Goal: Task Accomplishment & Management: Use online tool/utility

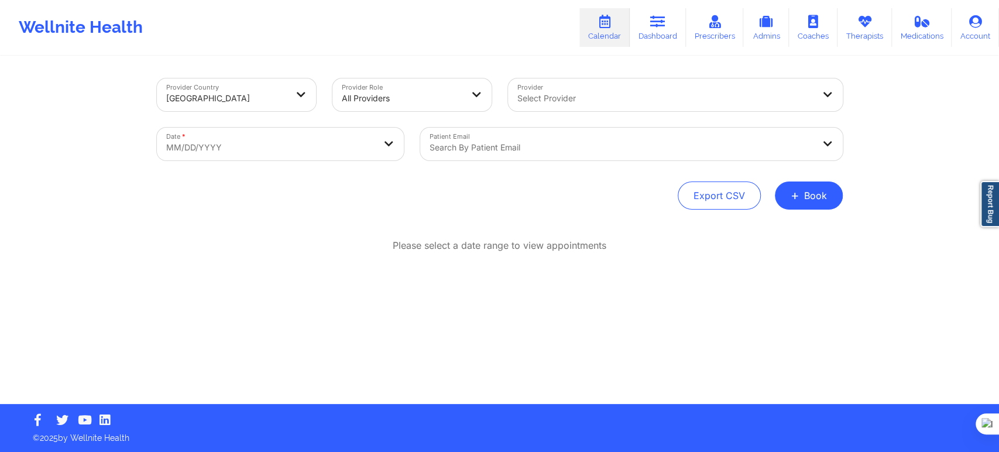
click at [434, 99] on div at bounding box center [402, 98] width 121 height 14
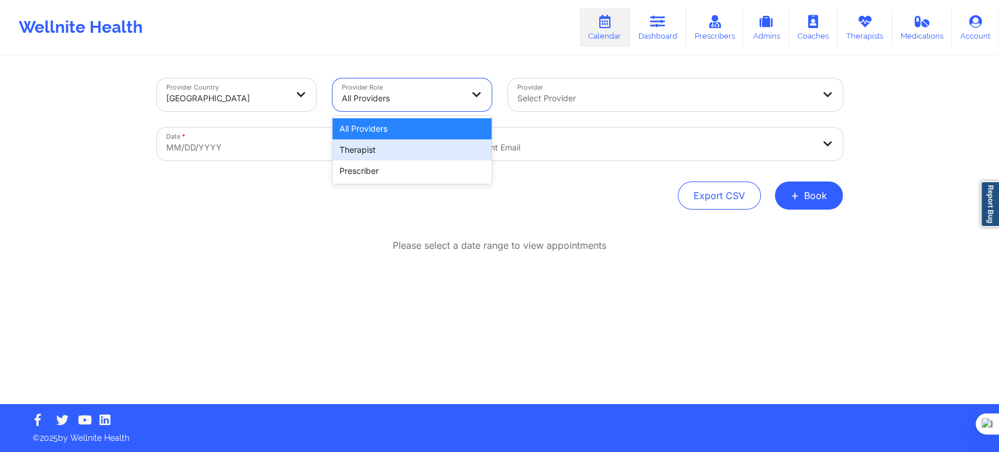
click at [404, 145] on div "Therapist" at bounding box center [411, 149] width 159 height 21
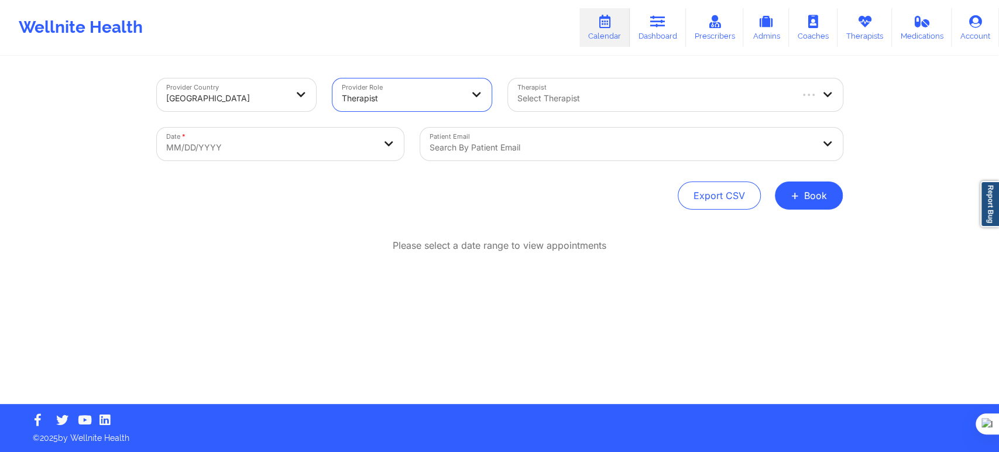
click at [547, 97] on div at bounding box center [653, 98] width 273 height 14
type input "aqui"
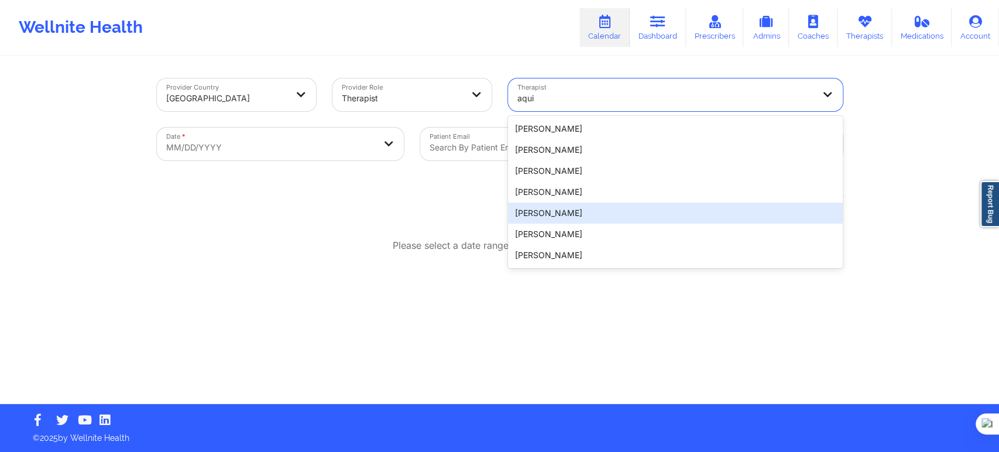
click at [591, 214] on div "[PERSON_NAME]" at bounding box center [675, 212] width 335 height 21
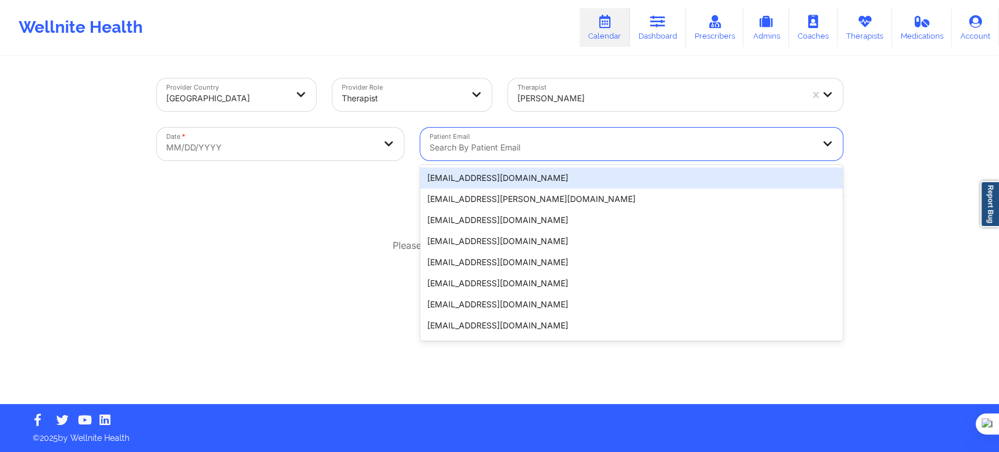
click at [530, 157] on div "Search by patient email" at bounding box center [617, 144] width 394 height 33
paste input "[EMAIL_ADDRESS][DOMAIN_NAME]"
type input "[EMAIL_ADDRESS][DOMAIN_NAME]"
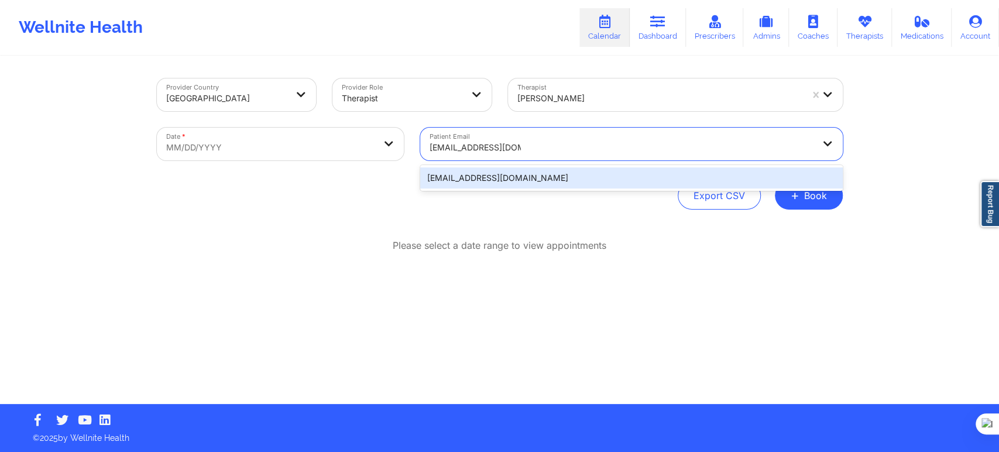
click at [525, 180] on div "[EMAIL_ADDRESS][DOMAIN_NAME]" at bounding box center [631, 177] width 422 height 21
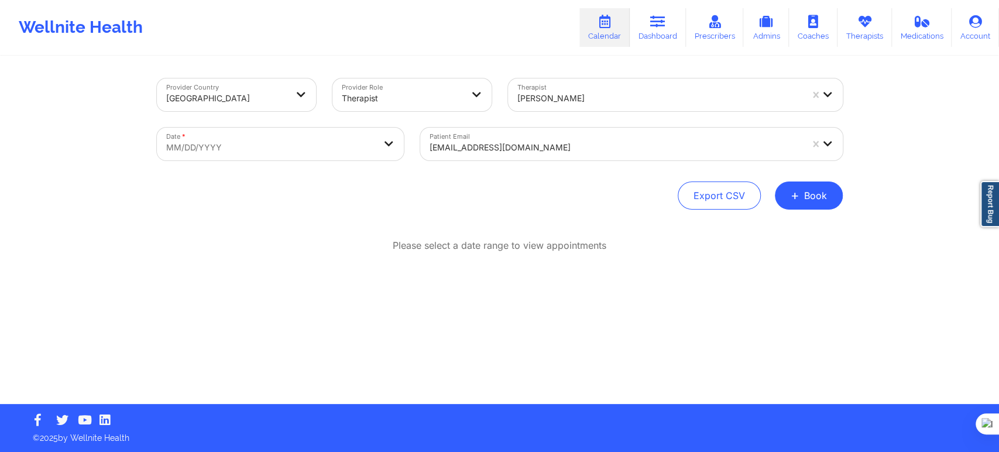
click at [286, 184] on div "Export CSV + Book" at bounding box center [500, 195] width 686 height 28
click at [341, 150] on body "Wellnite Health Calendar Dashboard Prescribers Admins Coaches Therapists Medica…" at bounding box center [499, 226] width 999 height 452
select select "2025-8"
select select "2025-9"
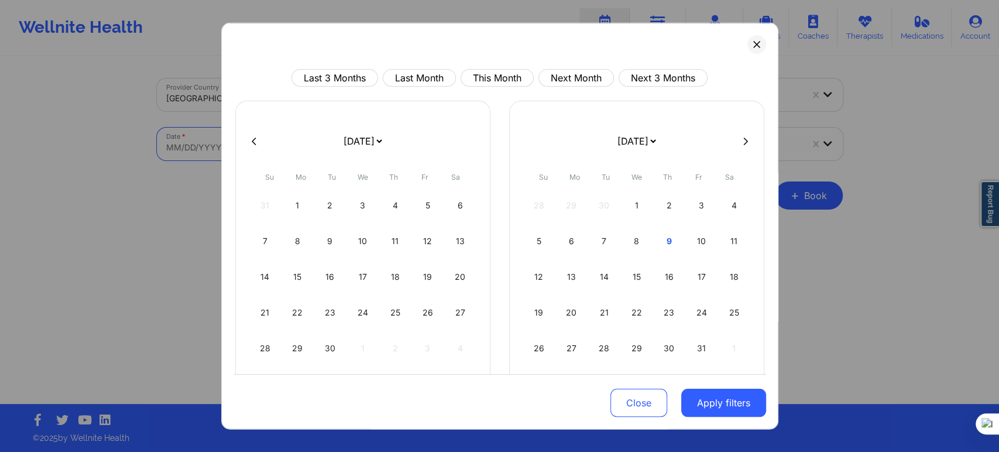
click at [740, 146] on div at bounding box center [499, 141] width 532 height 18
click at [743, 140] on icon at bounding box center [745, 141] width 5 height 8
select select "2025-9"
select select "2025-10"
click at [723, 200] on div "1" at bounding box center [734, 205] width 30 height 33
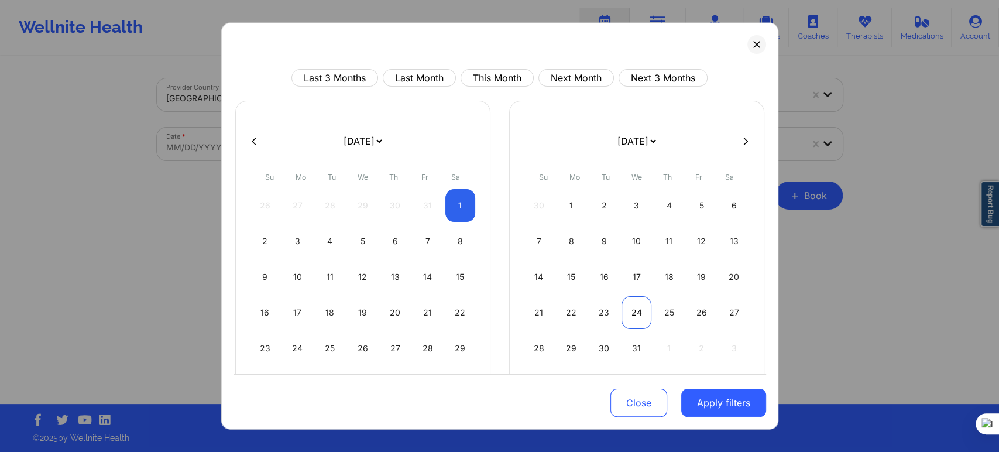
select select "2025-10"
select select "2025-11"
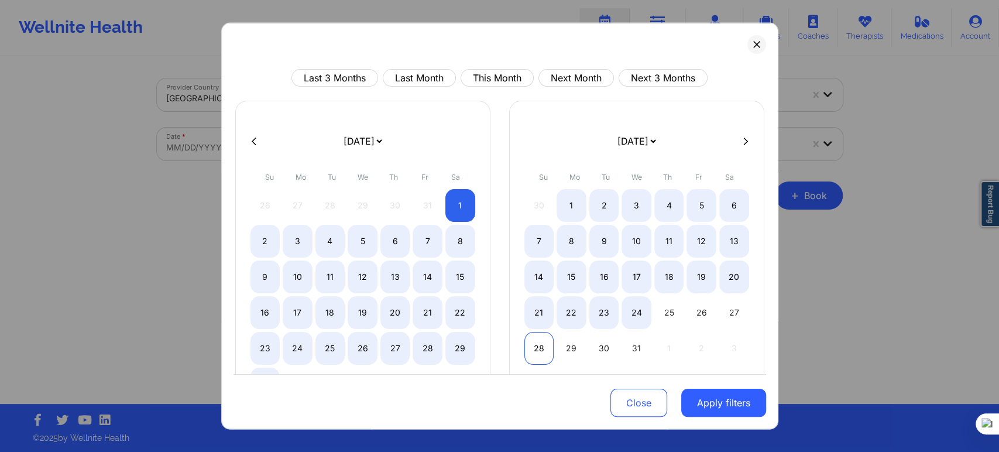
select select "2025-10"
select select "2025-11"
select select "2025-10"
select select "2025-11"
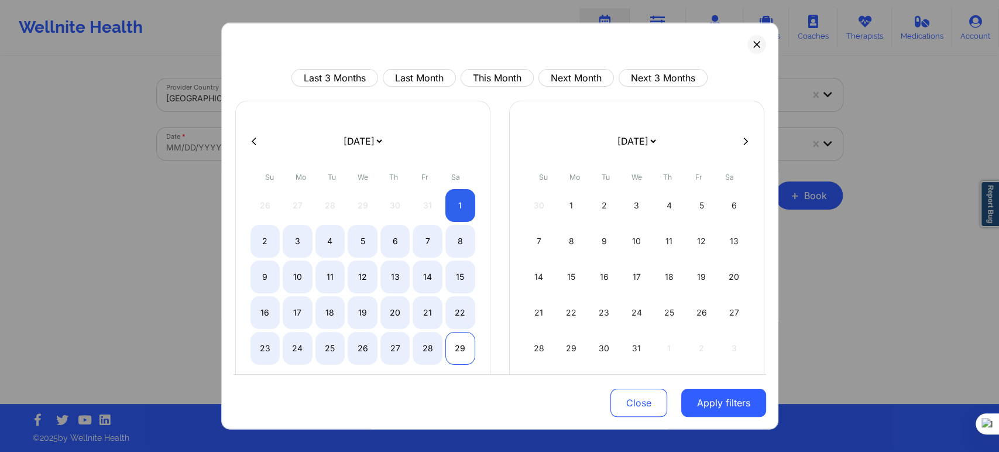
click at [463, 349] on div "29" at bounding box center [460, 348] width 30 height 33
select select "2025-10"
select select "2025-11"
click at [689, 405] on button "Apply filters" at bounding box center [723, 403] width 85 height 28
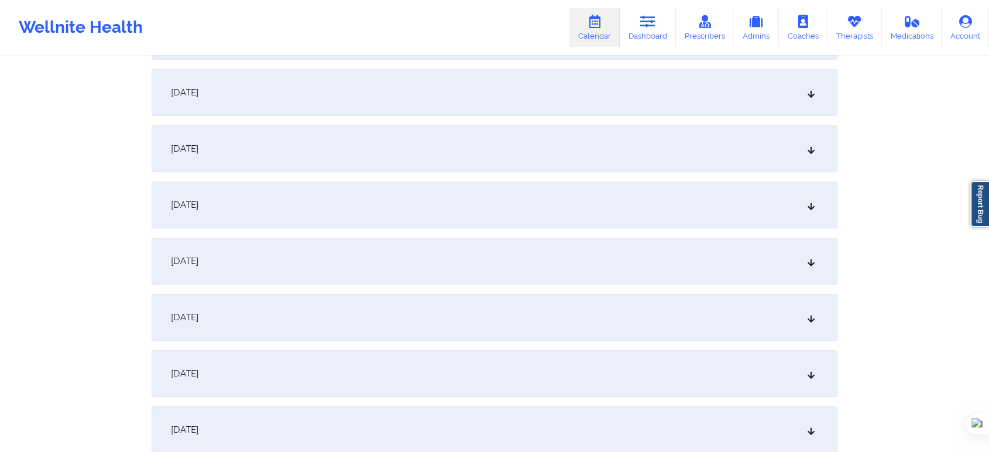
scroll to position [715, 0]
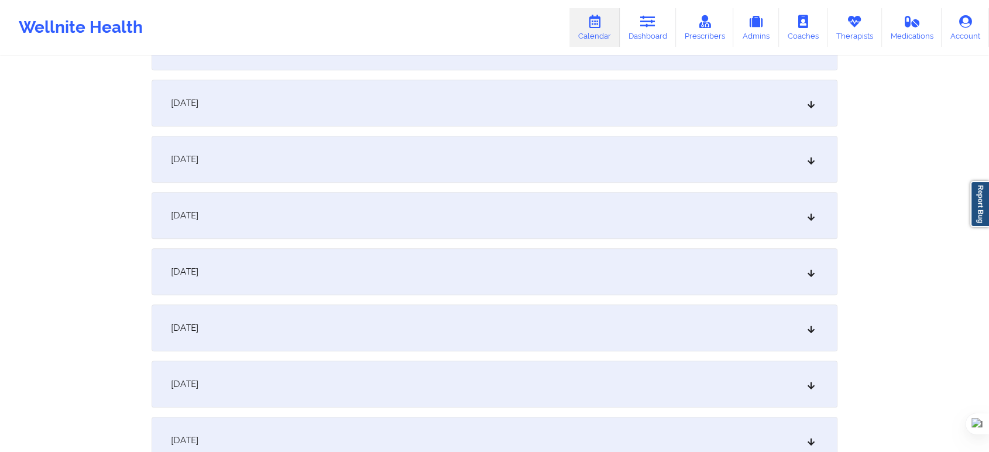
click at [328, 203] on div "[DATE]" at bounding box center [495, 215] width 686 height 47
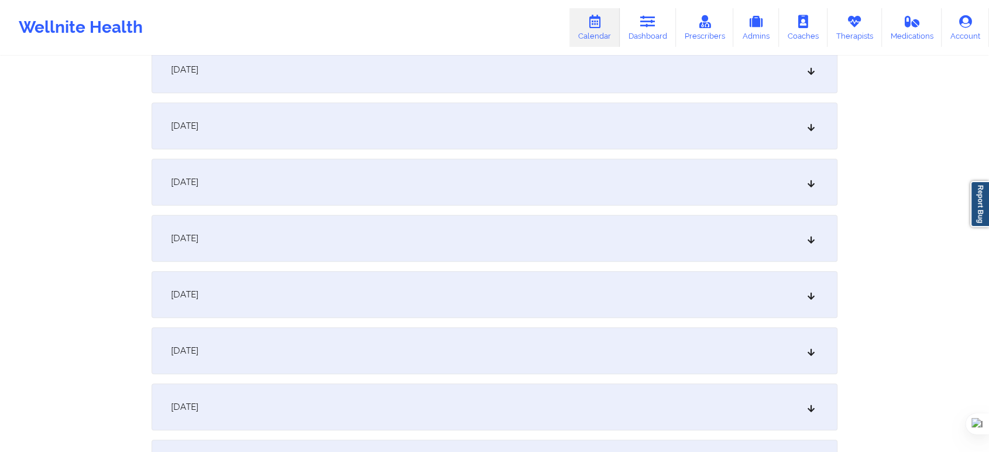
scroll to position [1300, 0]
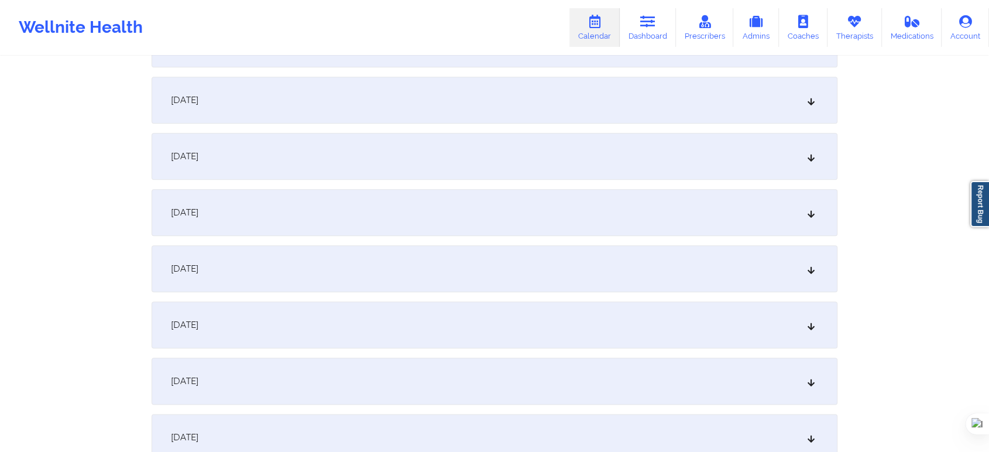
click at [318, 212] on div "[DATE]" at bounding box center [495, 212] width 686 height 47
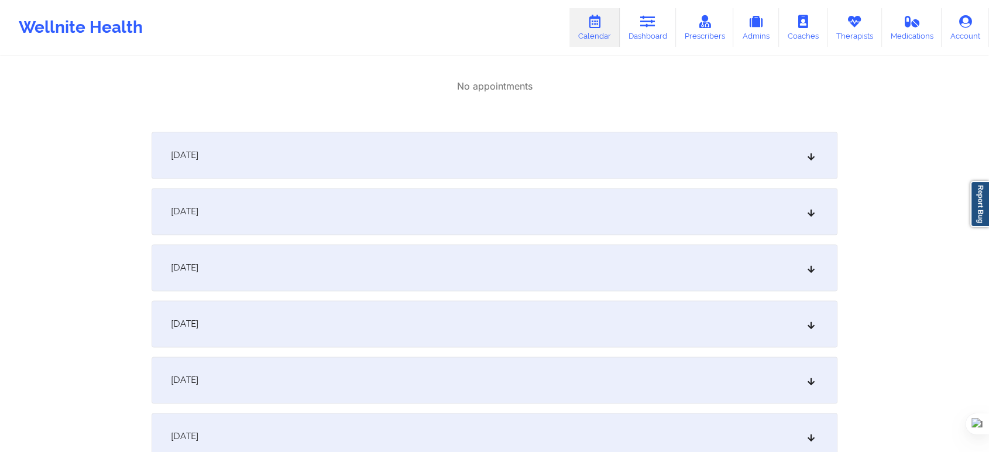
scroll to position [1625, 0]
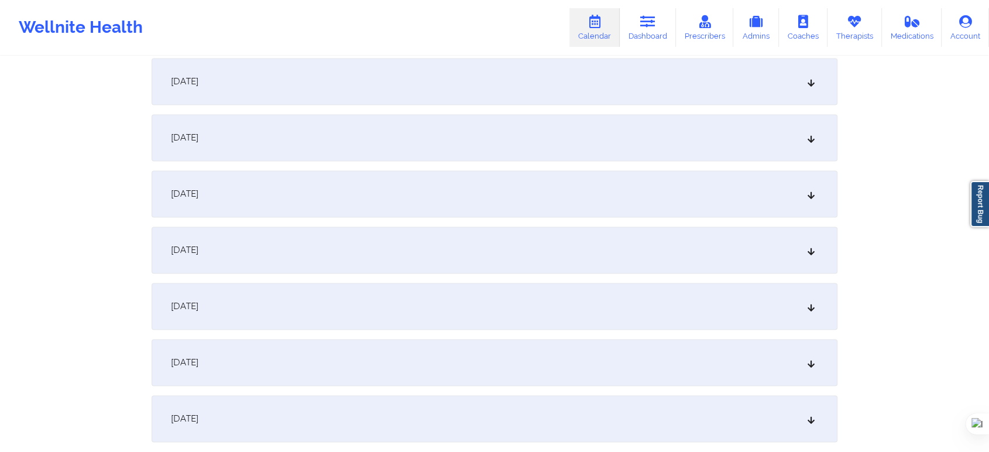
click at [298, 298] on div "[DATE]" at bounding box center [495, 306] width 686 height 47
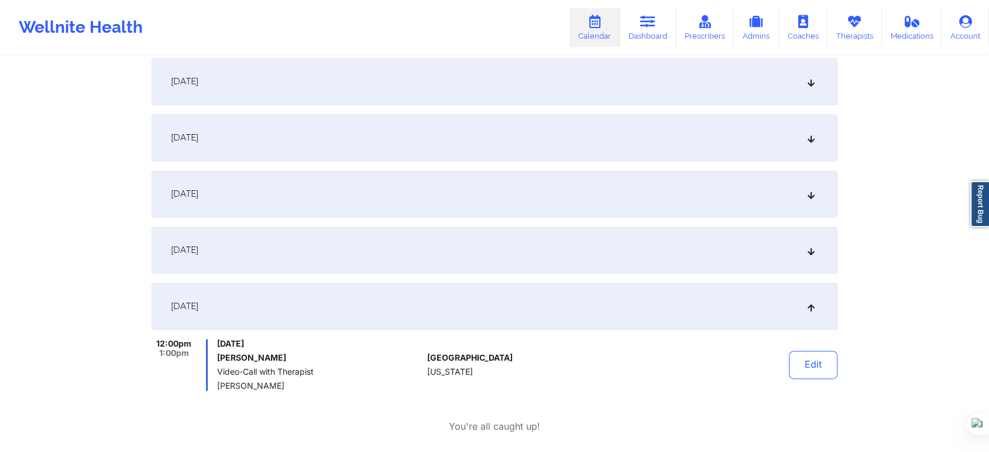
scroll to position [1755, 0]
